Goal: Information Seeking & Learning: Understand process/instructions

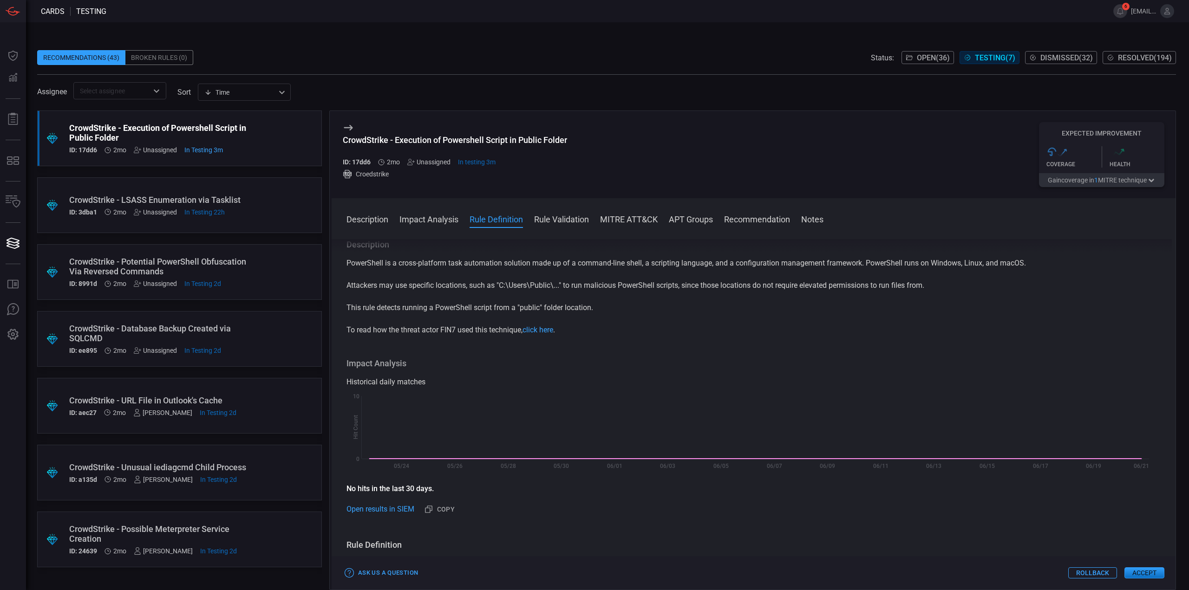
scroll to position [279, 0]
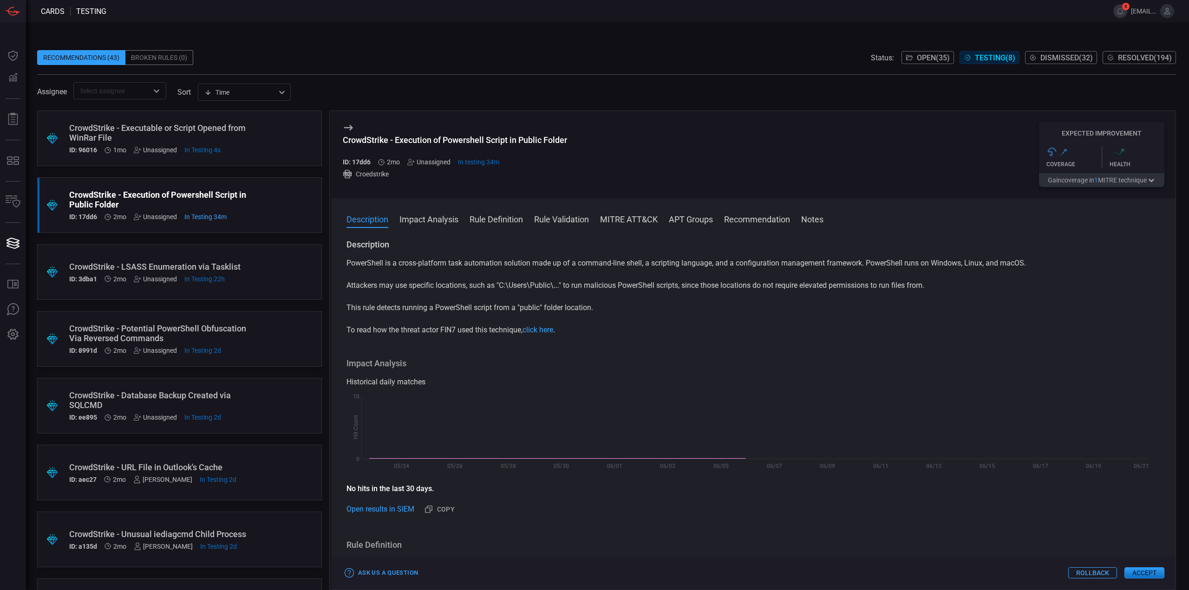
click at [220, 129] on div "CrowdStrike - Executable or Script Opened from WinRar File" at bounding box center [161, 133] width 185 height 20
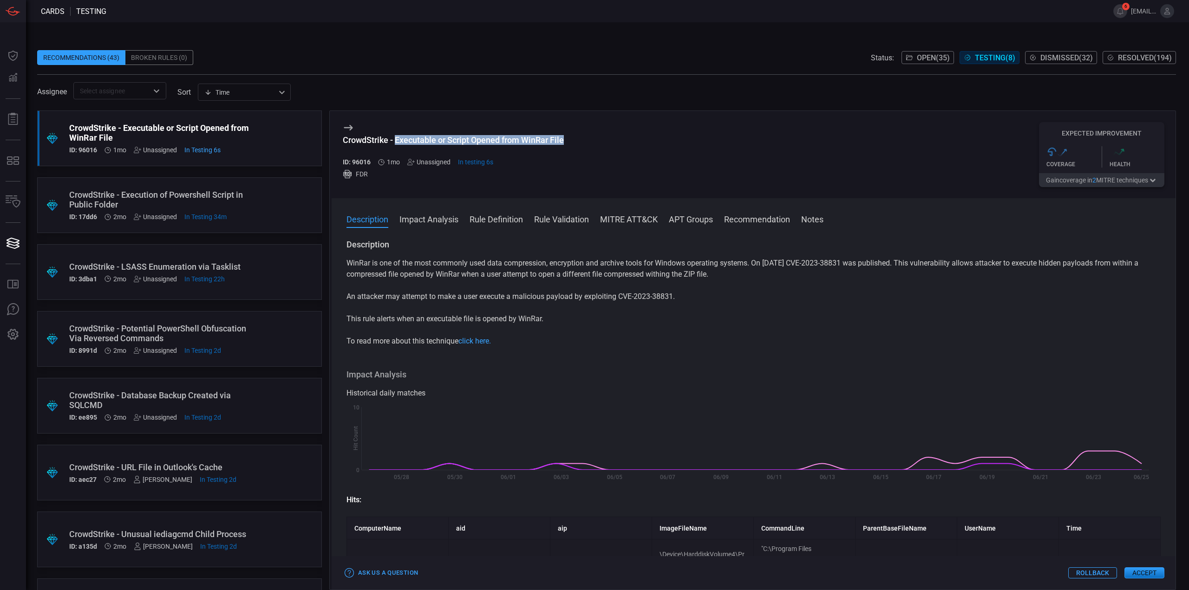
drag, startPoint x: 572, startPoint y: 140, endPoint x: 397, endPoint y: 140, distance: 174.7
click at [397, 140] on div "CrowdStrike - Executable or Script Opened from WinRar File ID: 96016 1mo Unassi…" at bounding box center [754, 154] width 844 height 87
copy div "Executable or Script Opened from WinRar File"
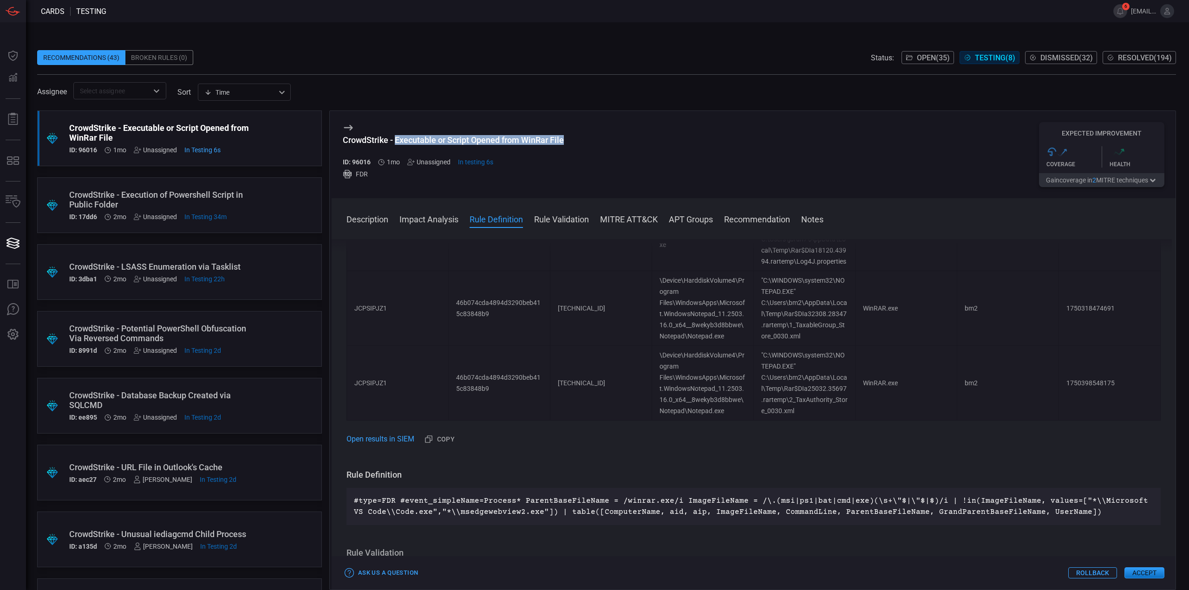
scroll to position [604, 0]
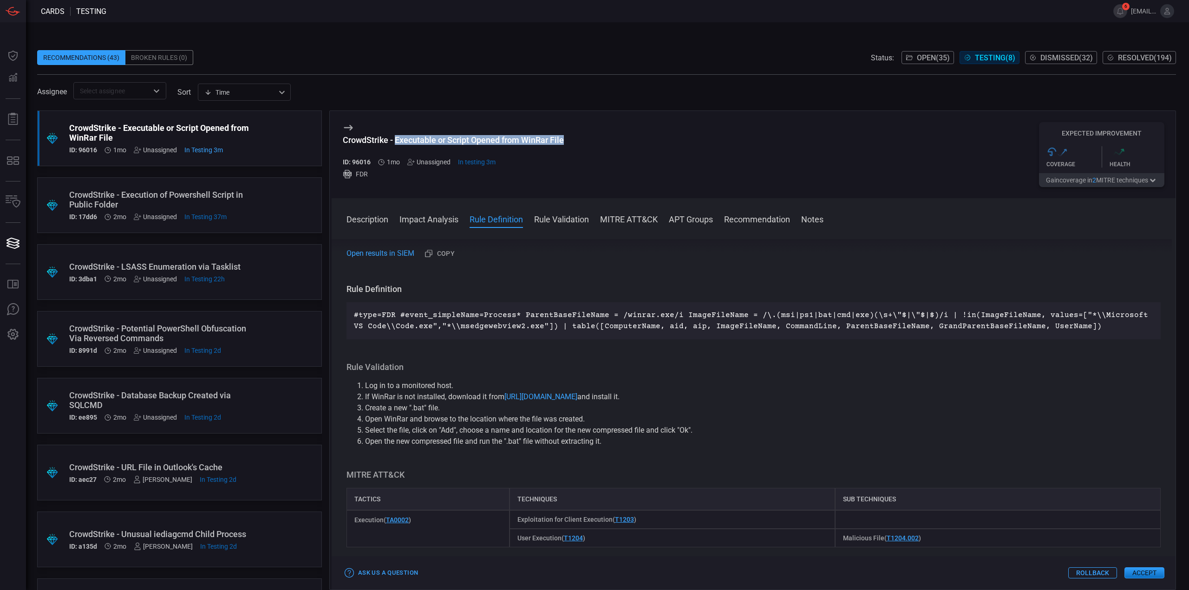
click at [966, 390] on li "Log in to a monitored host." at bounding box center [763, 385] width 796 height 11
drag, startPoint x: 506, startPoint y: 398, endPoint x: 721, endPoint y: 347, distance: 221.1
click at [594, 403] on li "If WinRar is not installed, download it from https://www.win-rar.com/ and insta…" at bounding box center [763, 397] width 796 height 11
copy li "https://www.win-rar.com/"
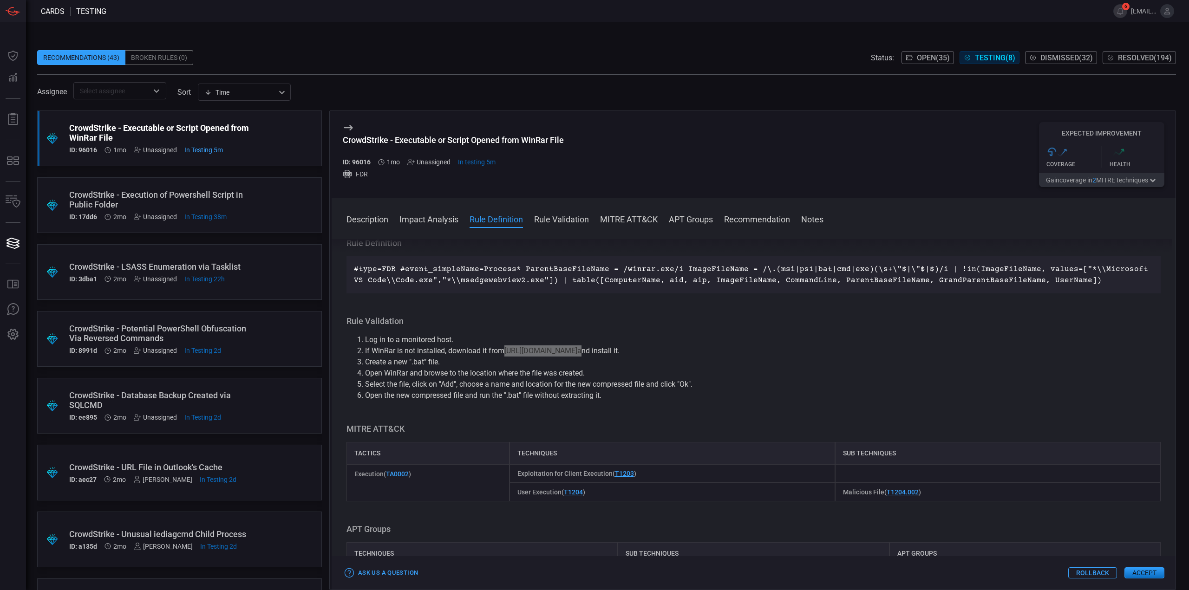
scroll to position [650, 0]
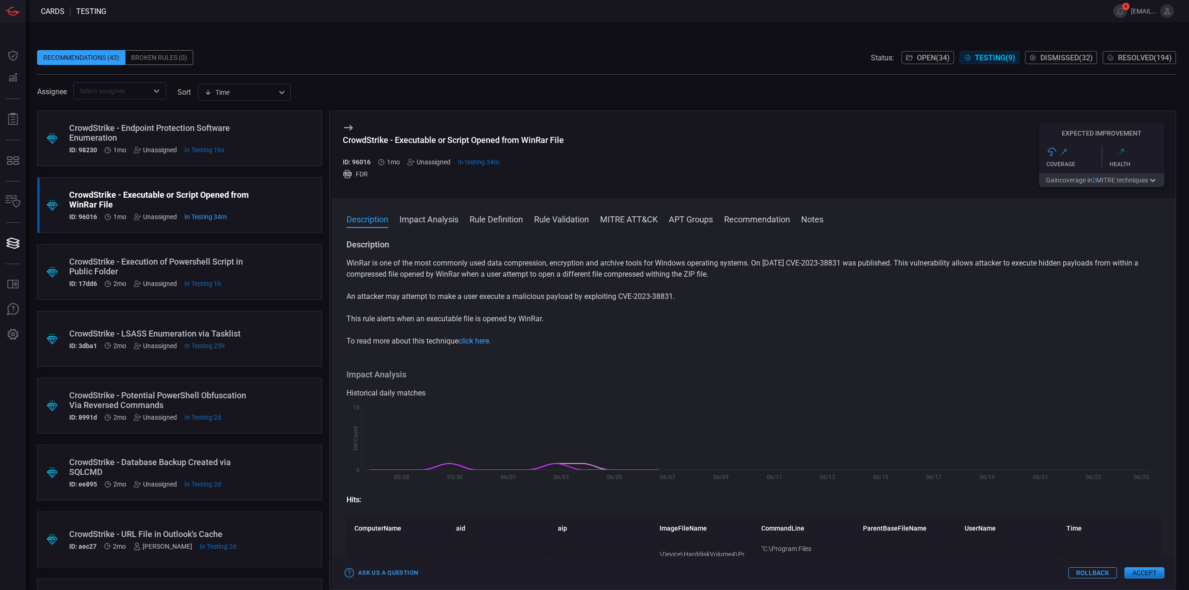
click at [229, 141] on div "CrowdStrike - Endpoint Protection Software Enumeration" at bounding box center [161, 133] width 185 height 20
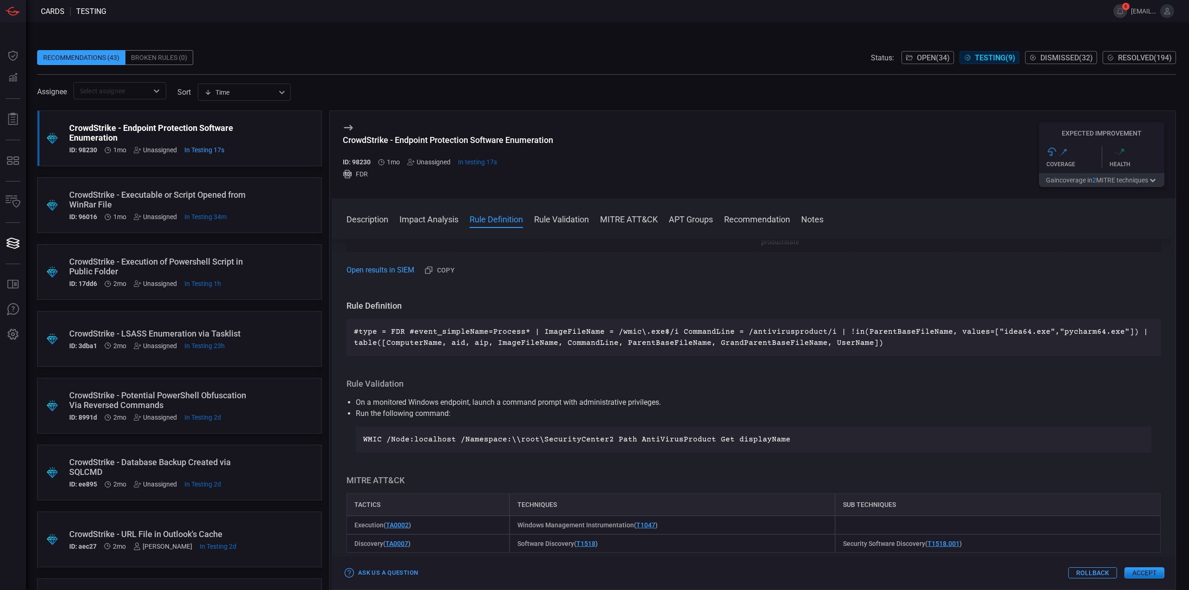
scroll to position [465, 0]
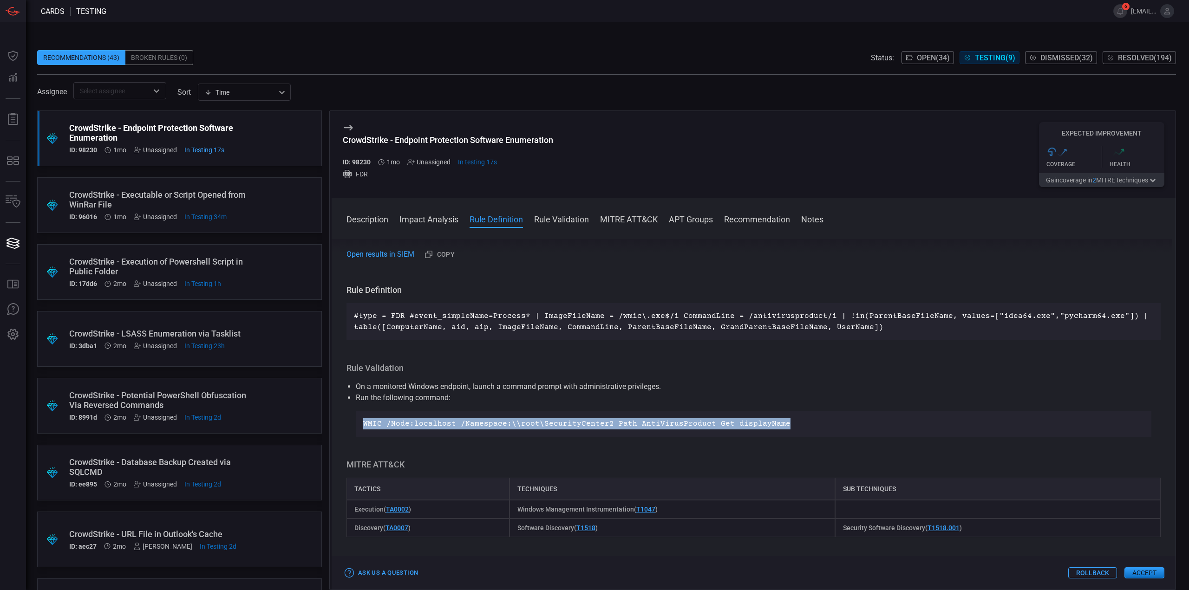
drag, startPoint x: 778, startPoint y: 455, endPoint x: 352, endPoint y: 456, distance: 425.5
click at [352, 437] on ul "On a monitored Windows endpoint, launch a command prompt with administrative pr…" at bounding box center [754, 409] width 814 height 56
copy code "WMIC /Node:localhost /Namespace:\\root\SecurityCenter2 Path AntiVirusProduct Ge…"
